Goal: Task Accomplishment & Management: Use online tool/utility

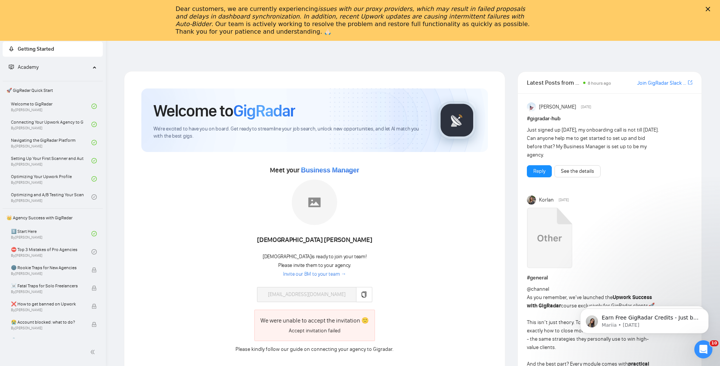
click at [712, 5] on div "Dear customers, we are currently experiencing issues with our proxy providers, …" at bounding box center [360, 20] width 720 height 35
click at [710, 8] on polygon "Close" at bounding box center [708, 9] width 5 height 5
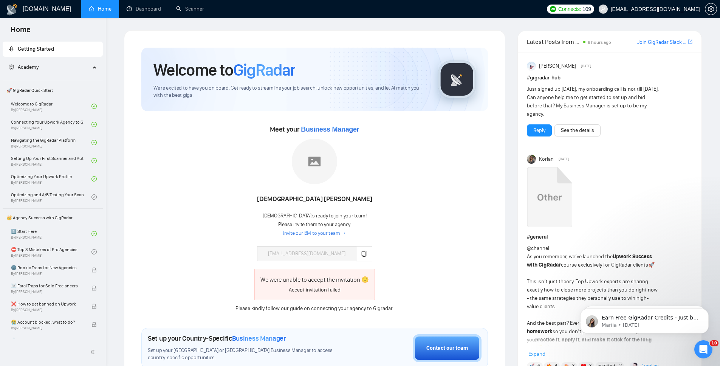
click at [62, 68] on span "Academy" at bounding box center [50, 67] width 82 height 15
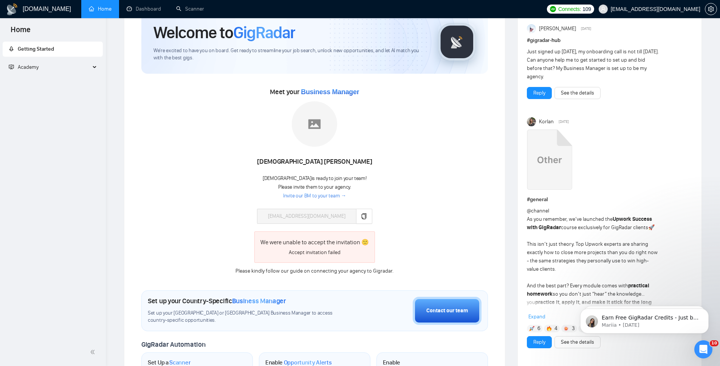
scroll to position [322, 0]
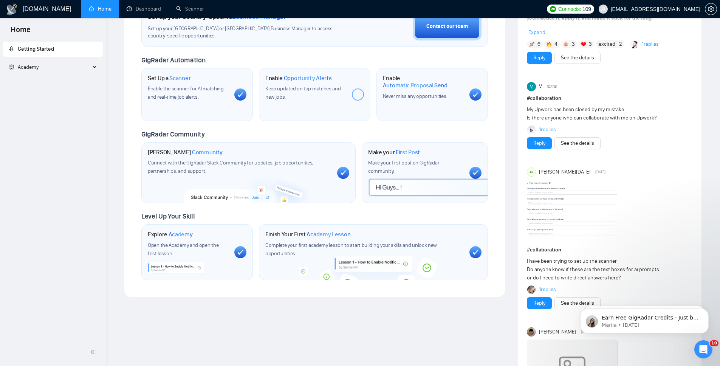
click at [657, 9] on span "[EMAIL_ADDRESS][DOMAIN_NAME]" at bounding box center [656, 9] width 90 height 0
click at [712, 9] on icon "setting" at bounding box center [711, 9] width 6 height 6
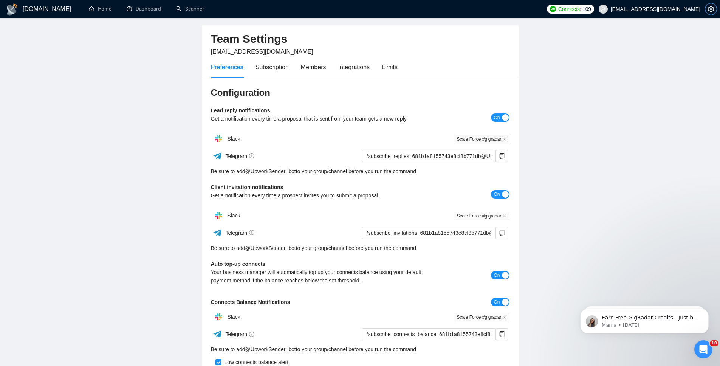
scroll to position [15, 0]
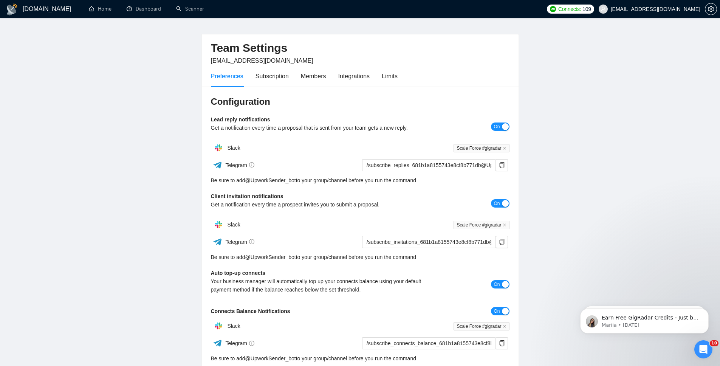
click at [32, 9] on h1 "[DOMAIN_NAME]" at bounding box center [47, 9] width 48 height 18
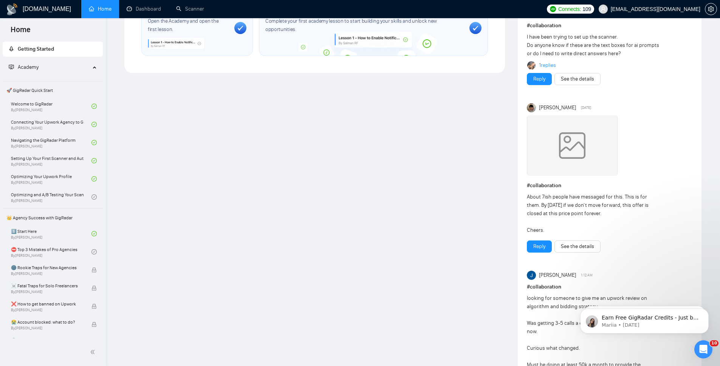
scroll to position [538, 0]
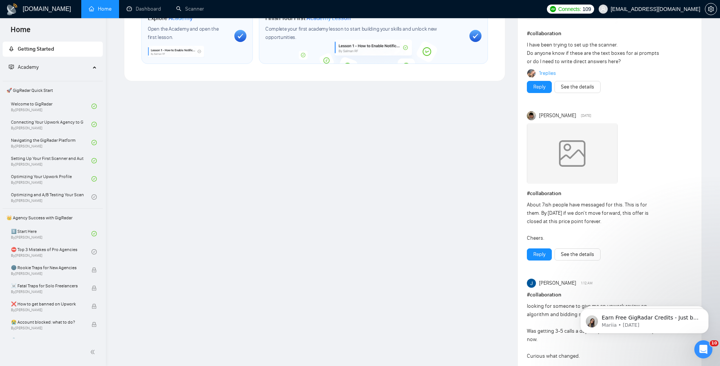
click at [93, 69] on div "Academy" at bounding box center [53, 67] width 101 height 15
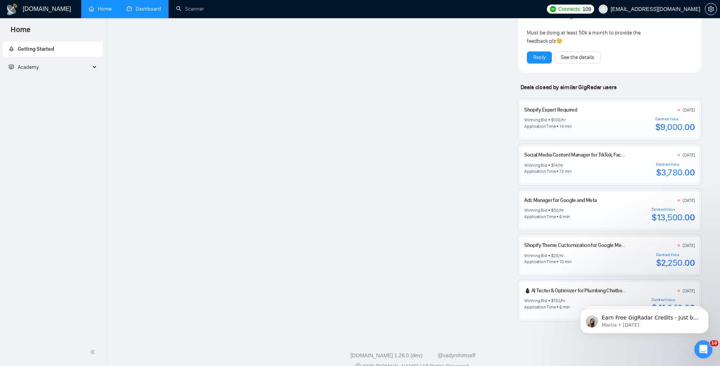
scroll to position [875, 0]
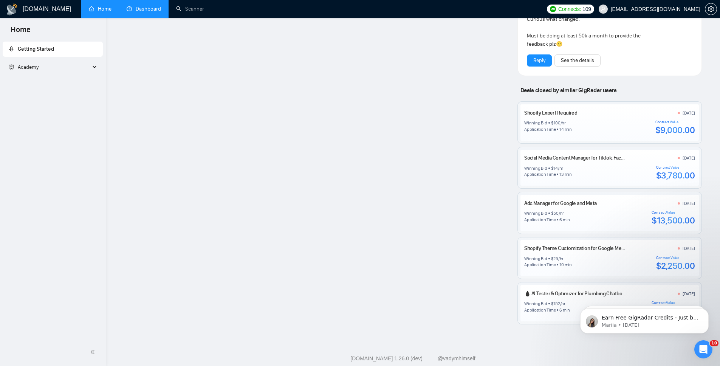
click at [138, 6] on link "Dashboard" at bounding box center [144, 9] width 34 height 6
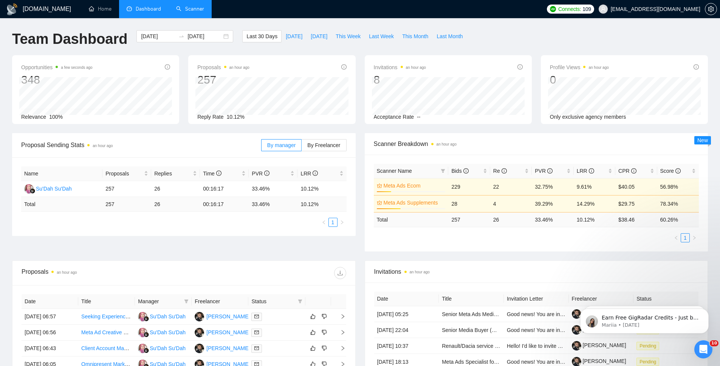
click at [189, 12] on link "Scanner" at bounding box center [190, 9] width 28 height 6
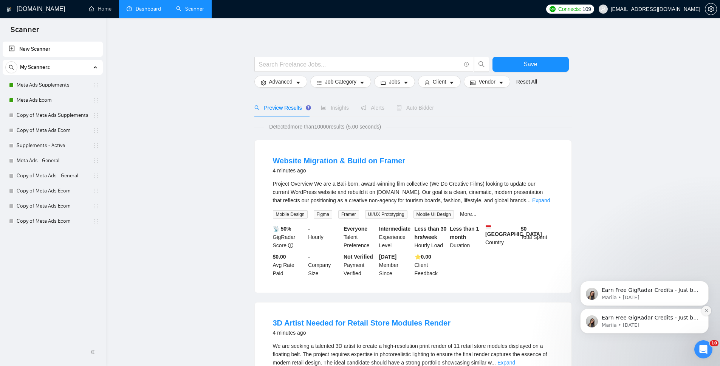
click at [706, 311] on icon "Dismiss notification" at bounding box center [706, 310] width 3 height 3
click at [706, 310] on icon "Dismiss notification" at bounding box center [707, 311] width 2 height 2
